Goal: Find specific page/section: Find specific page/section

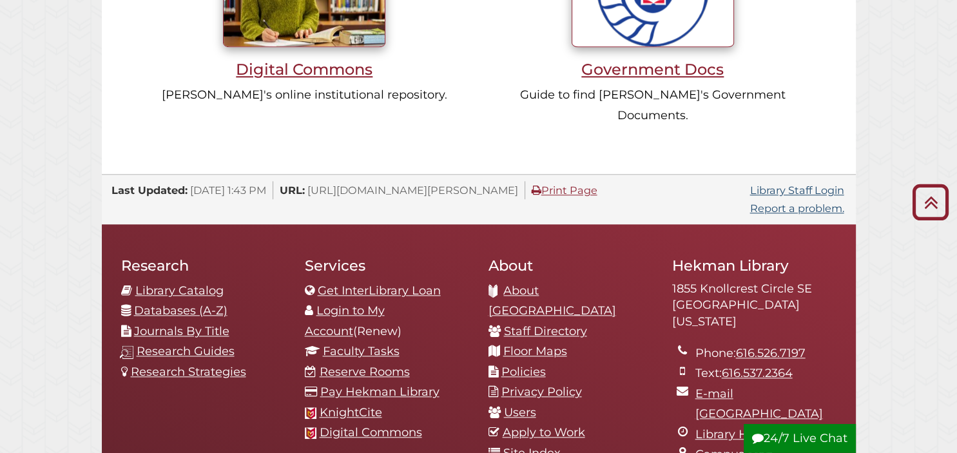
scroll to position [1256, 0]
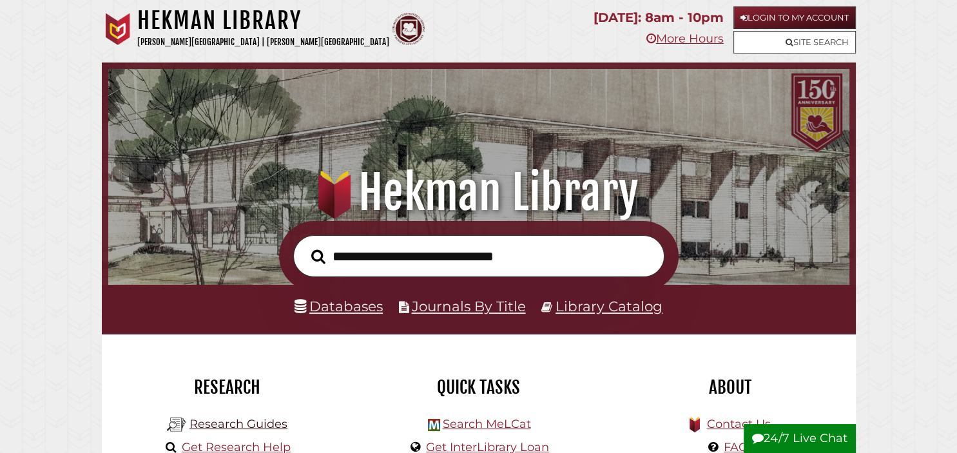
scroll to position [245, 735]
click at [262, 423] on link "Research Guides" at bounding box center [239, 424] width 98 height 14
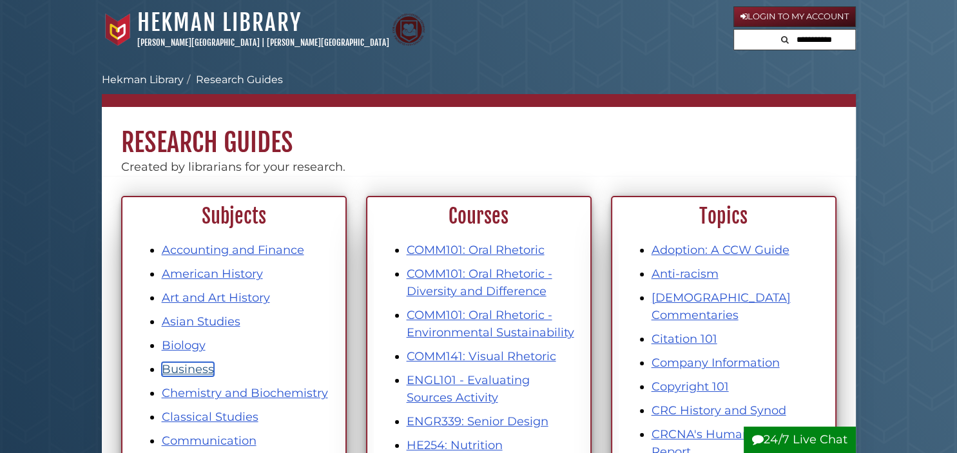
click at [199, 369] on link "Business" at bounding box center [188, 369] width 52 height 14
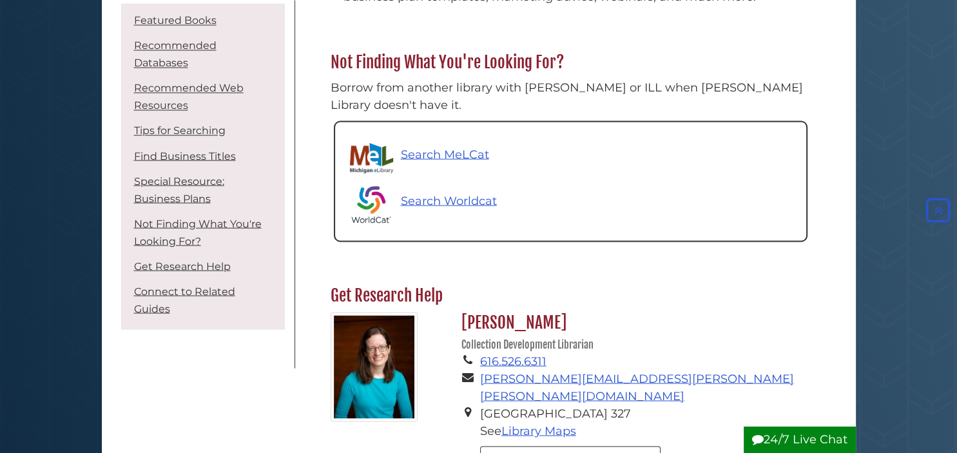
scroll to position [2250, 0]
